Goal: Transaction & Acquisition: Purchase product/service

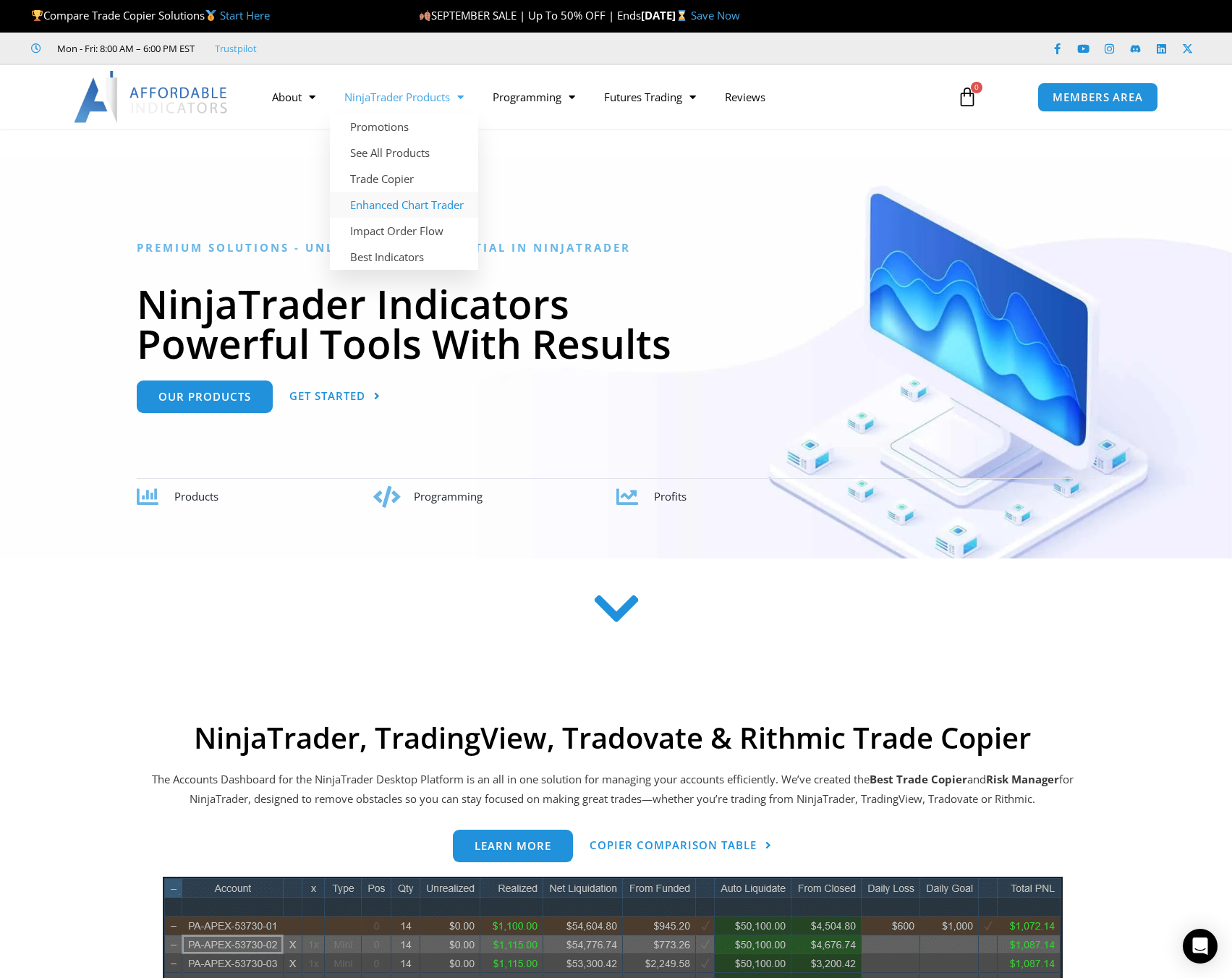
click at [419, 204] on link "Enhanced Chart Trader" at bounding box center [404, 204] width 148 height 26
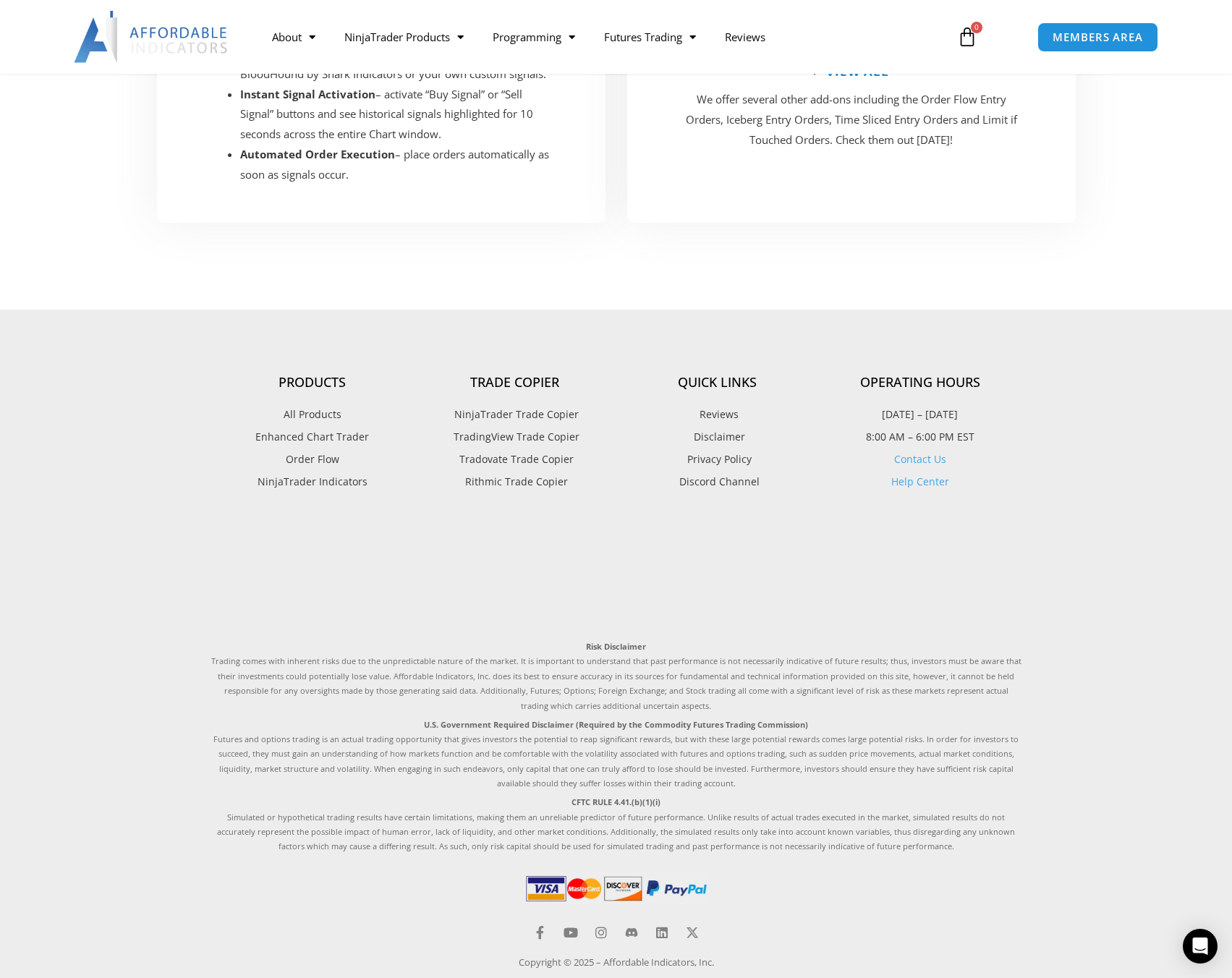
scroll to position [2914, 0]
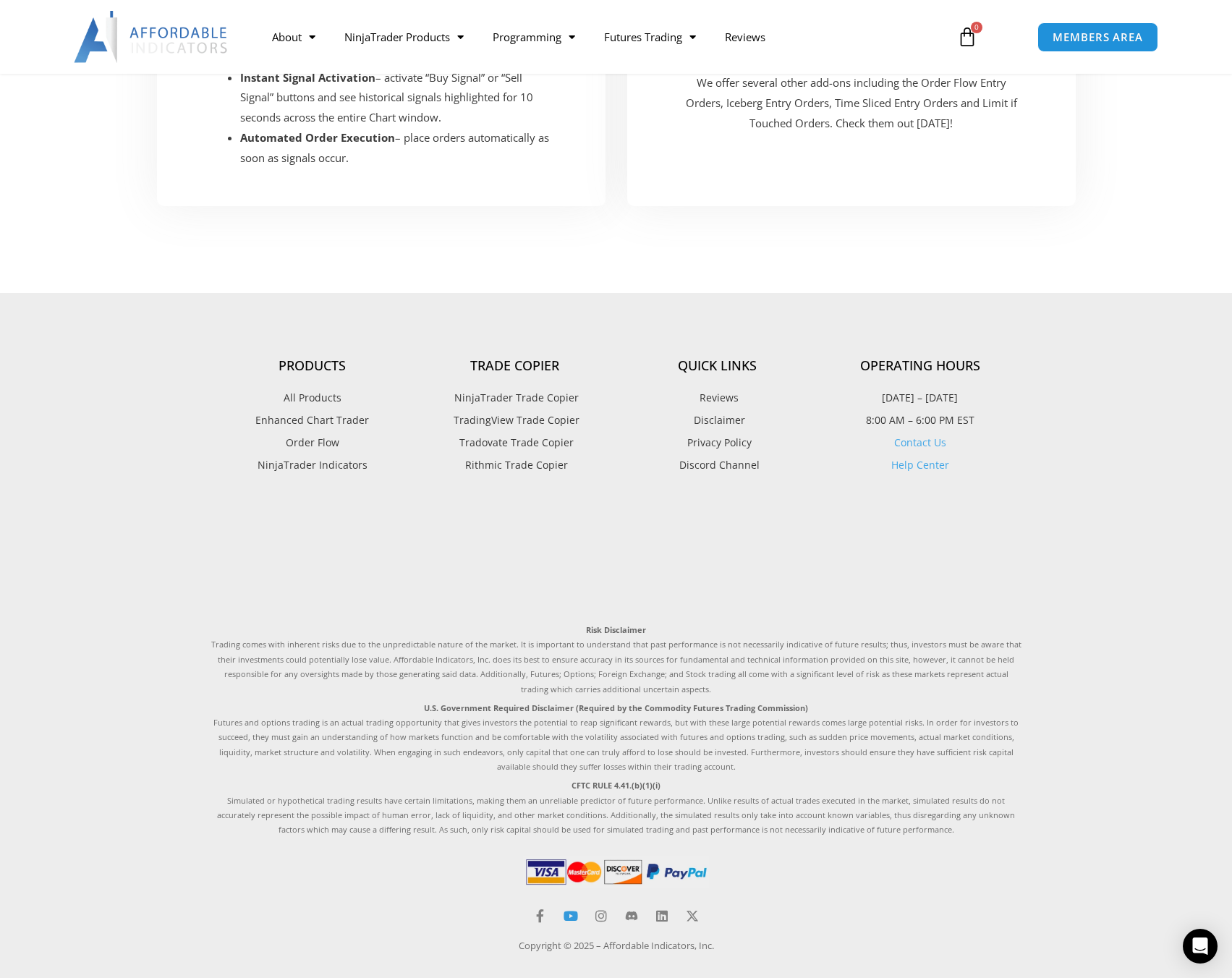
click at [571, 910] on icon at bounding box center [571, 916] width 13 height 13
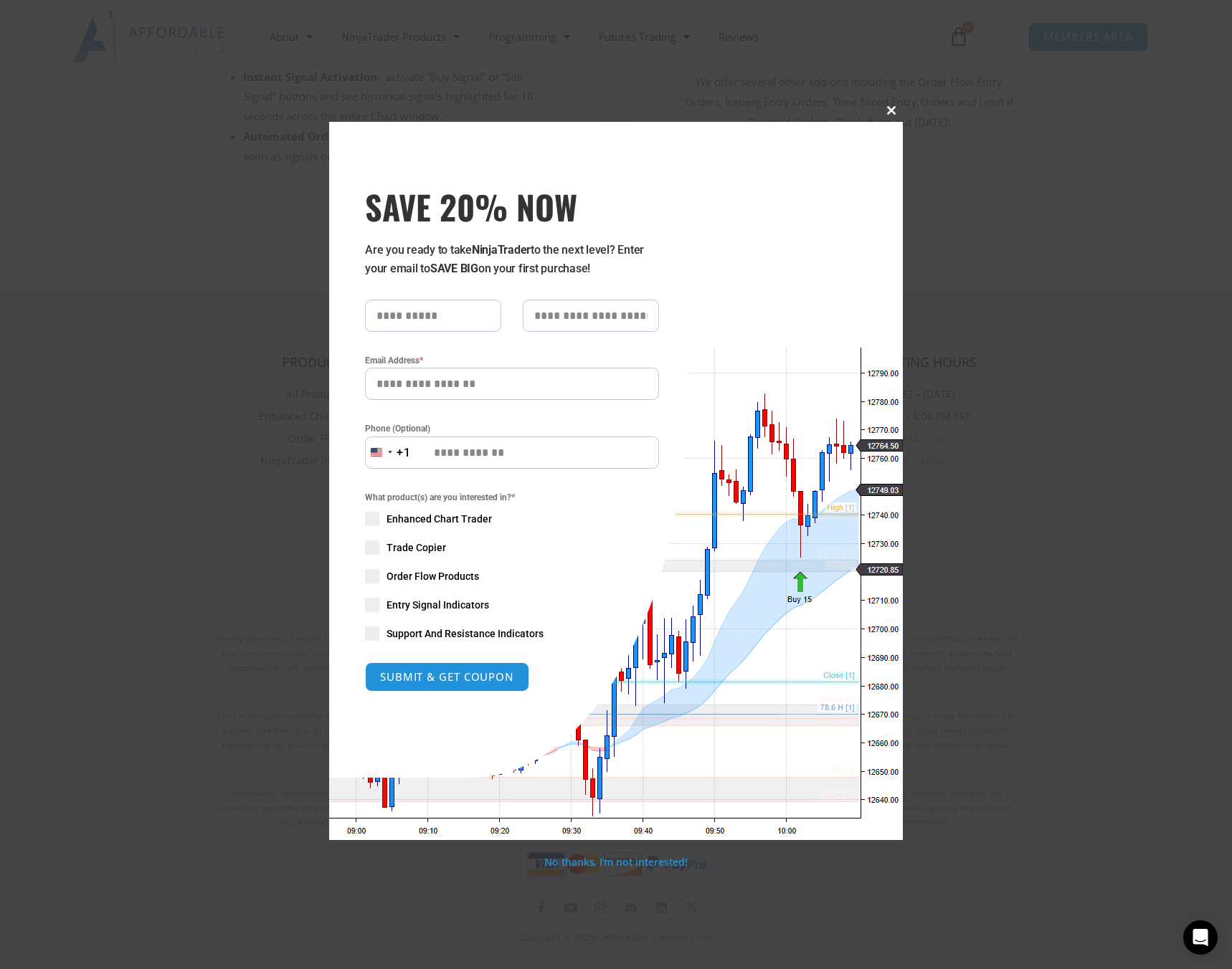
click at [894, 104] on button "Close this module" at bounding box center [891, 111] width 23 height 23
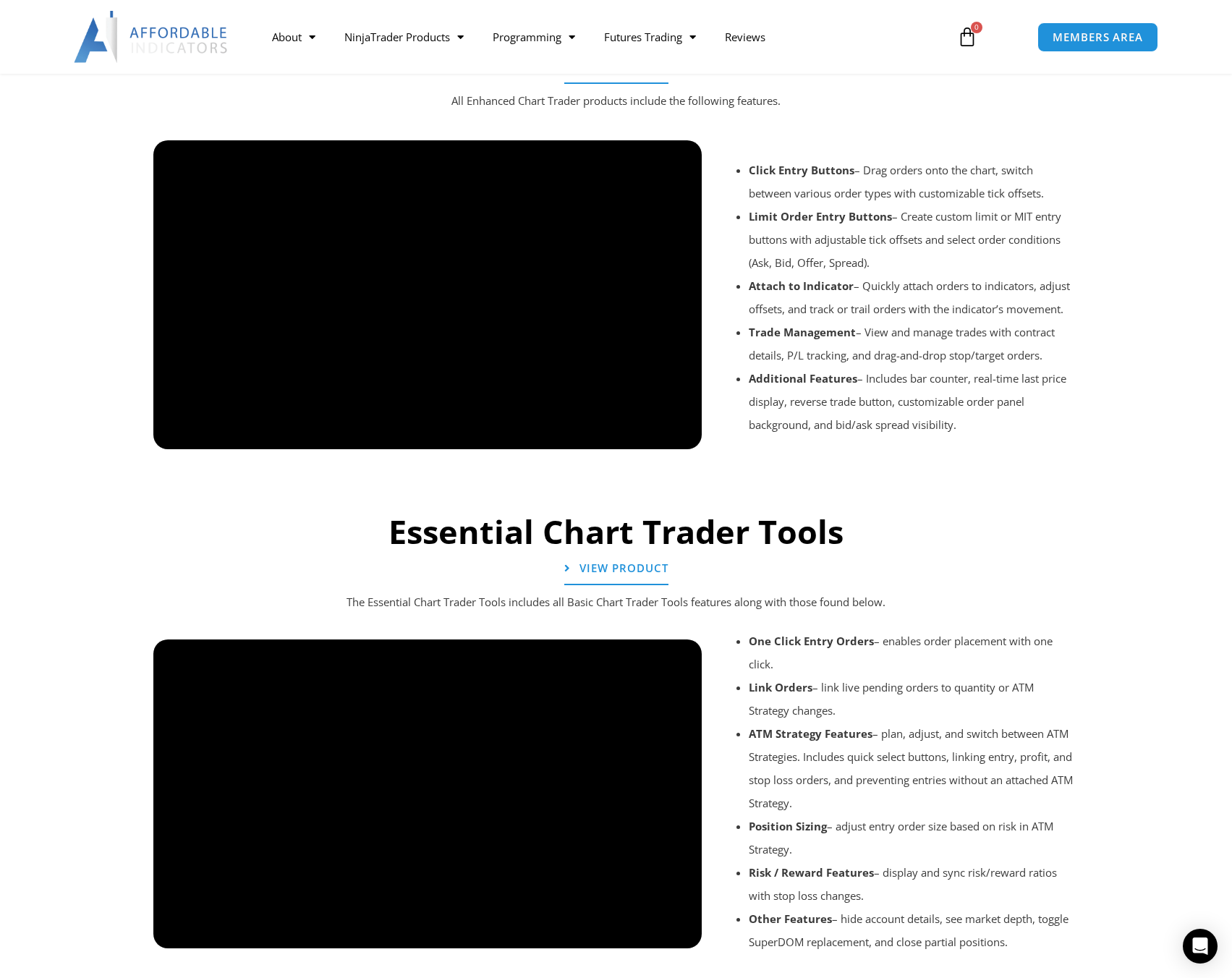
scroll to position [1106, 0]
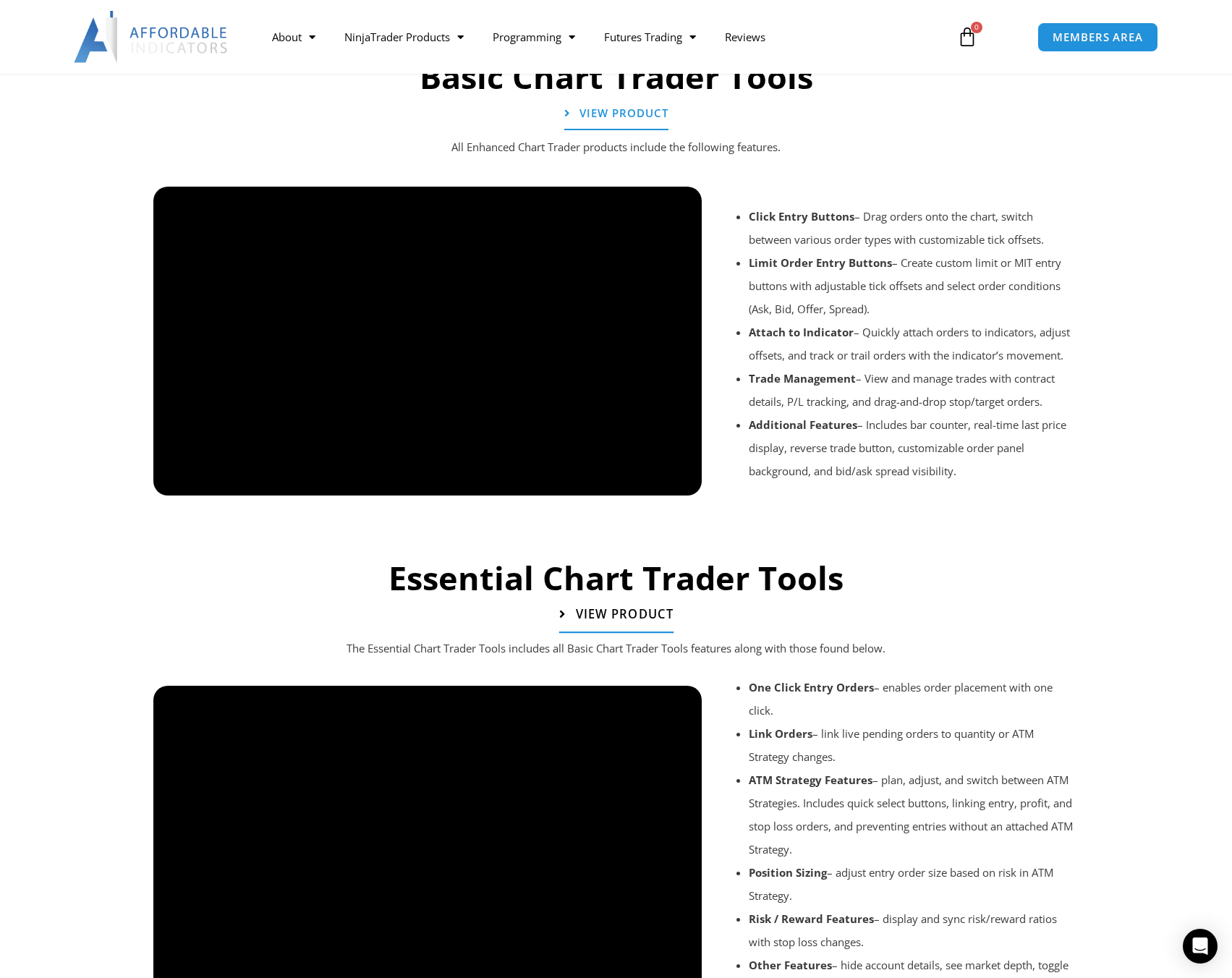
click at [615, 617] on span "View Product" at bounding box center [623, 614] width 98 height 13
